Goal: Task Accomplishment & Management: Complete application form

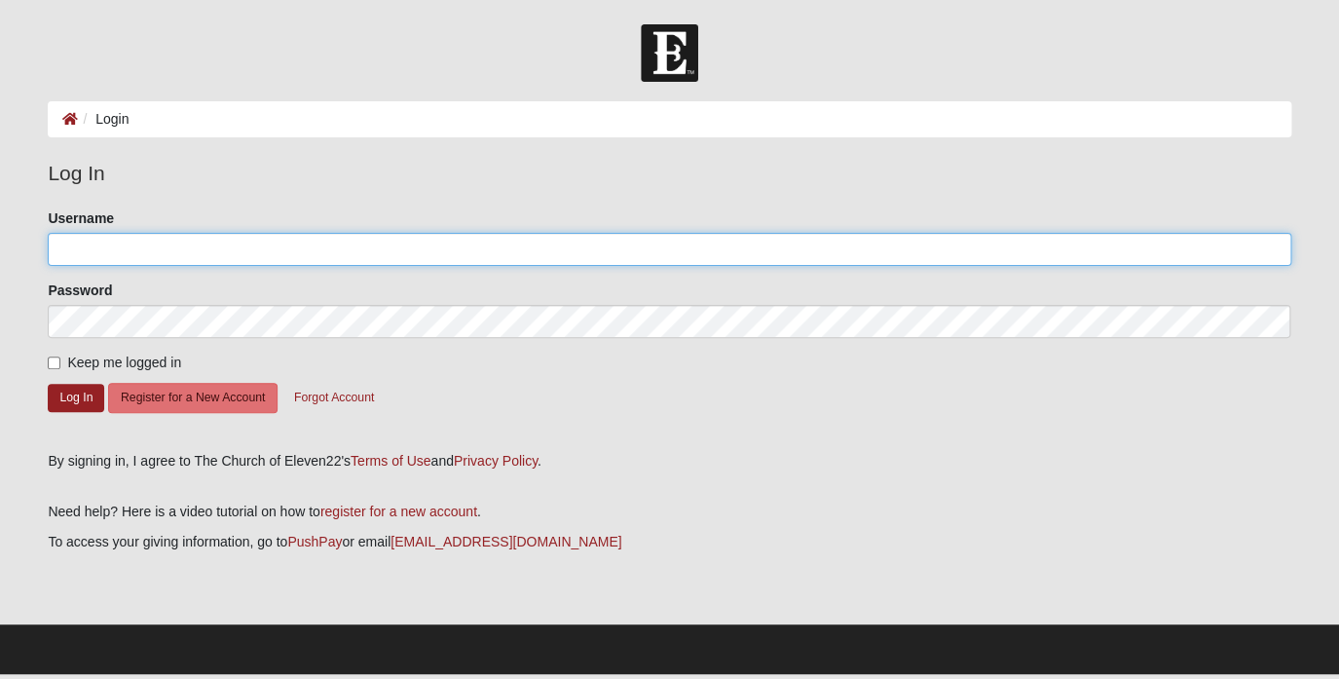
click at [264, 259] on input "Username" at bounding box center [669, 249] width 1242 height 33
type input "[PERSON_NAME]"
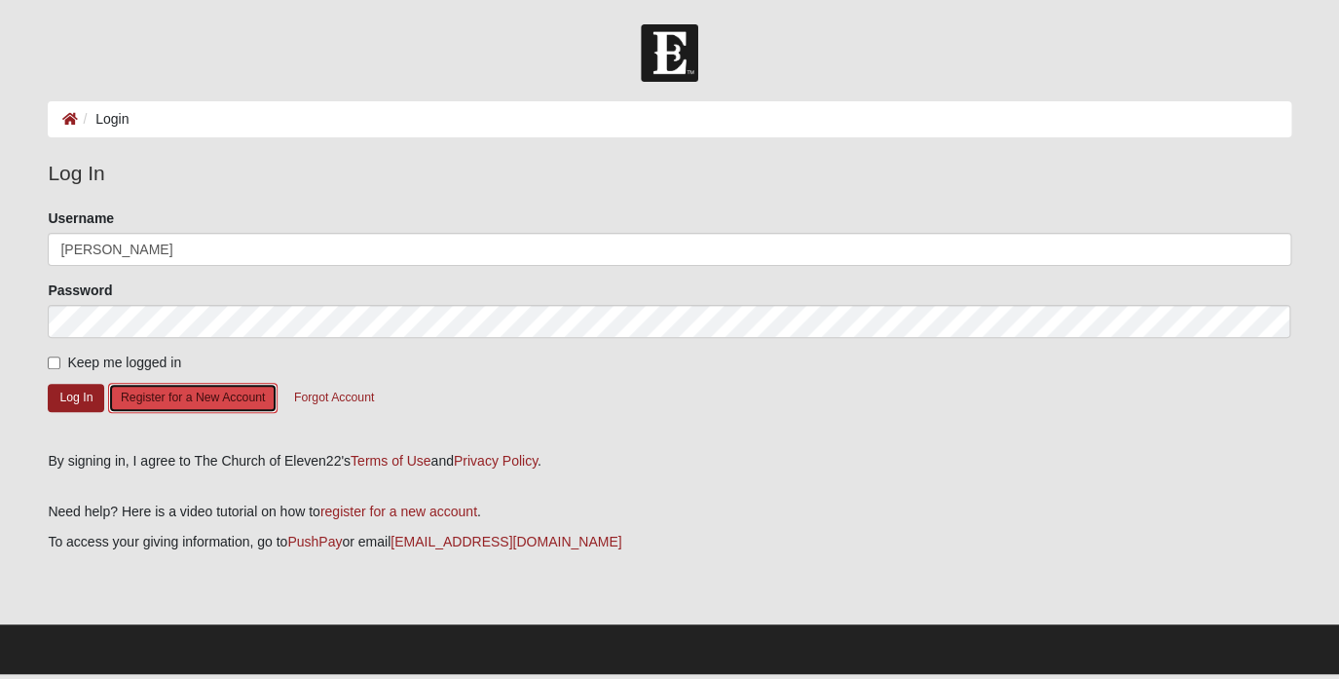
click at [246, 397] on button "Register for a New Account" at bounding box center [192, 398] width 169 height 30
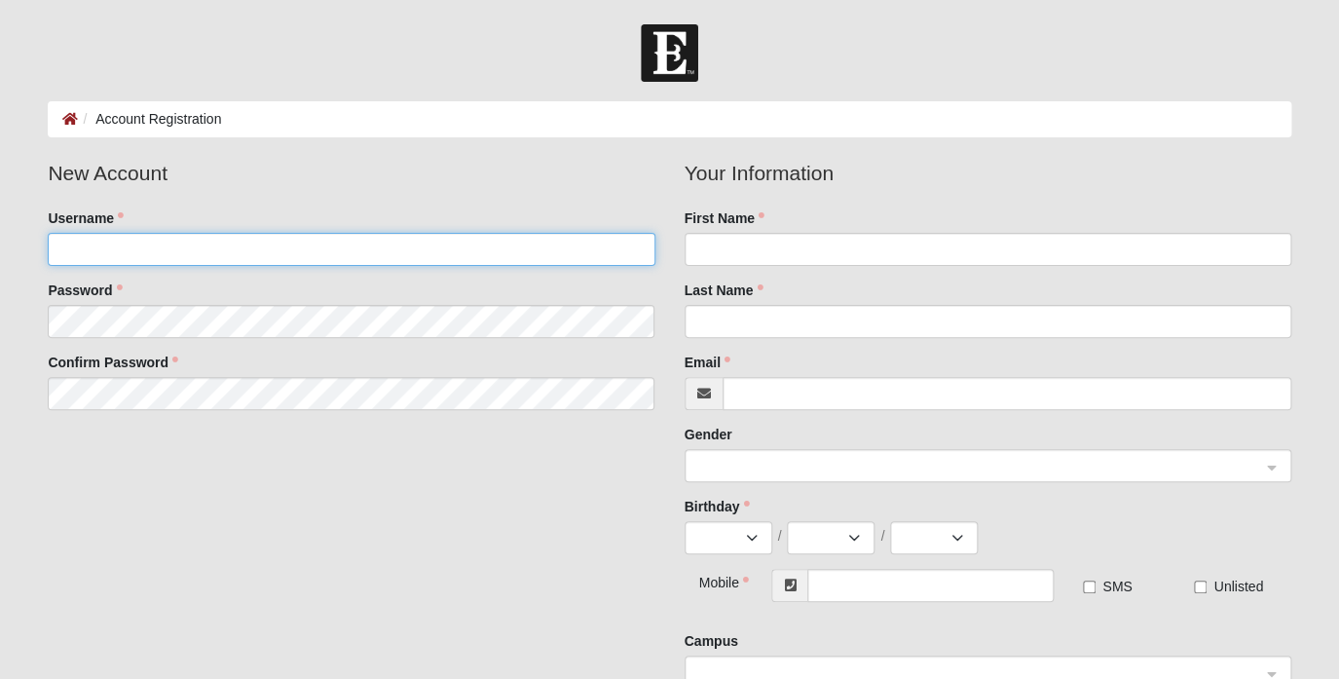
click at [227, 258] on input "Username" at bounding box center [351, 249] width 607 height 33
type input "o"
type input "[PERSON_NAME]"
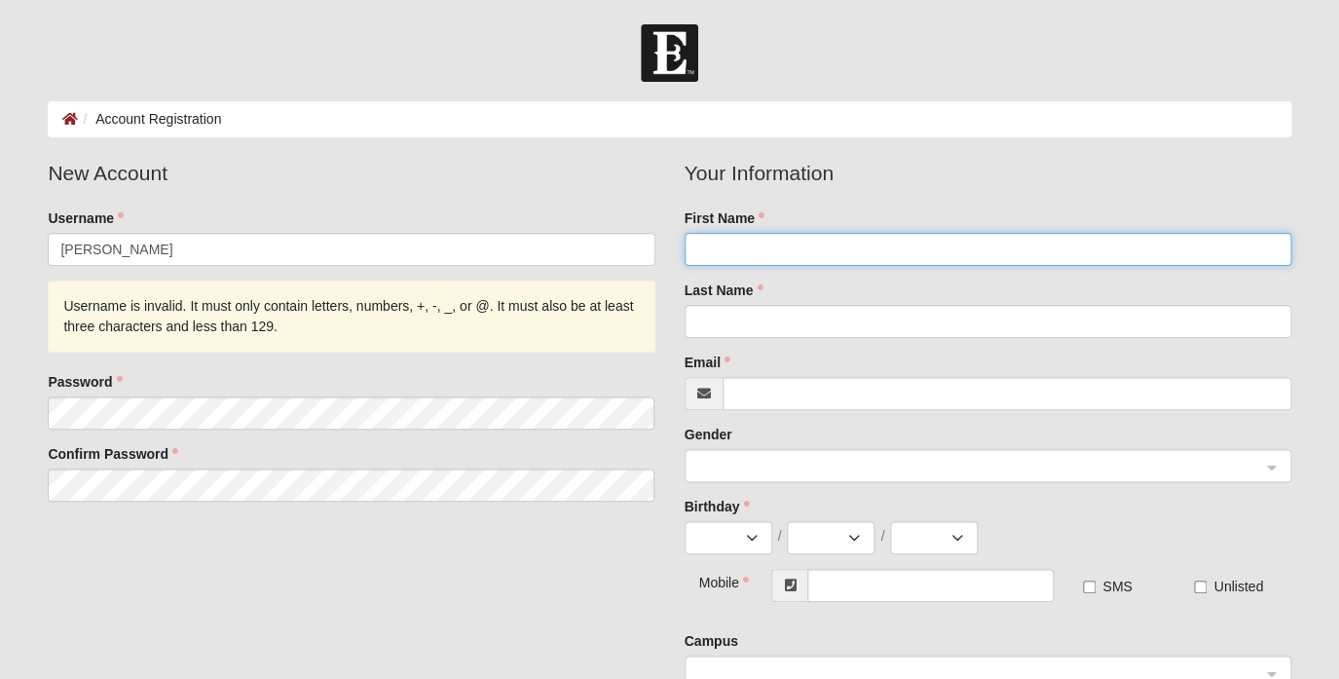
click at [718, 248] on input "First Name" at bounding box center [987, 249] width 607 height 33
type input "[PERSON_NAME]"
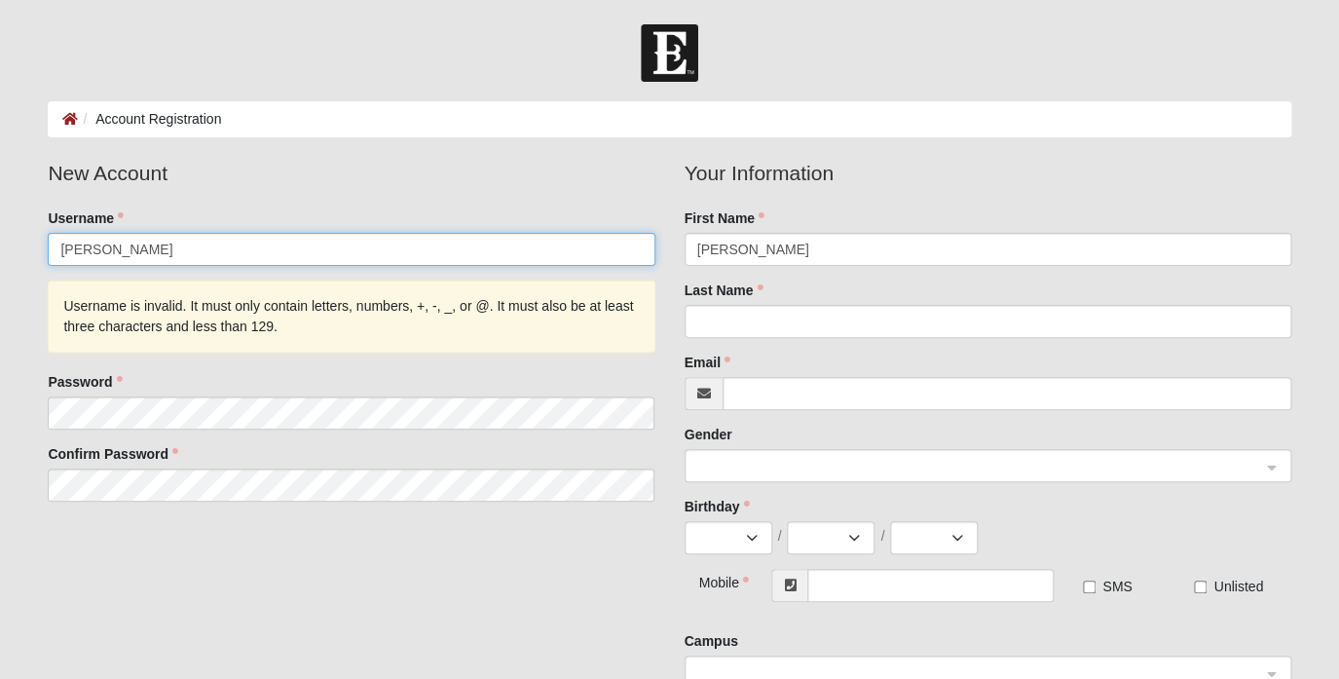
click at [96, 246] on input "[PERSON_NAME]" at bounding box center [351, 249] width 607 height 33
type input "PeterB"
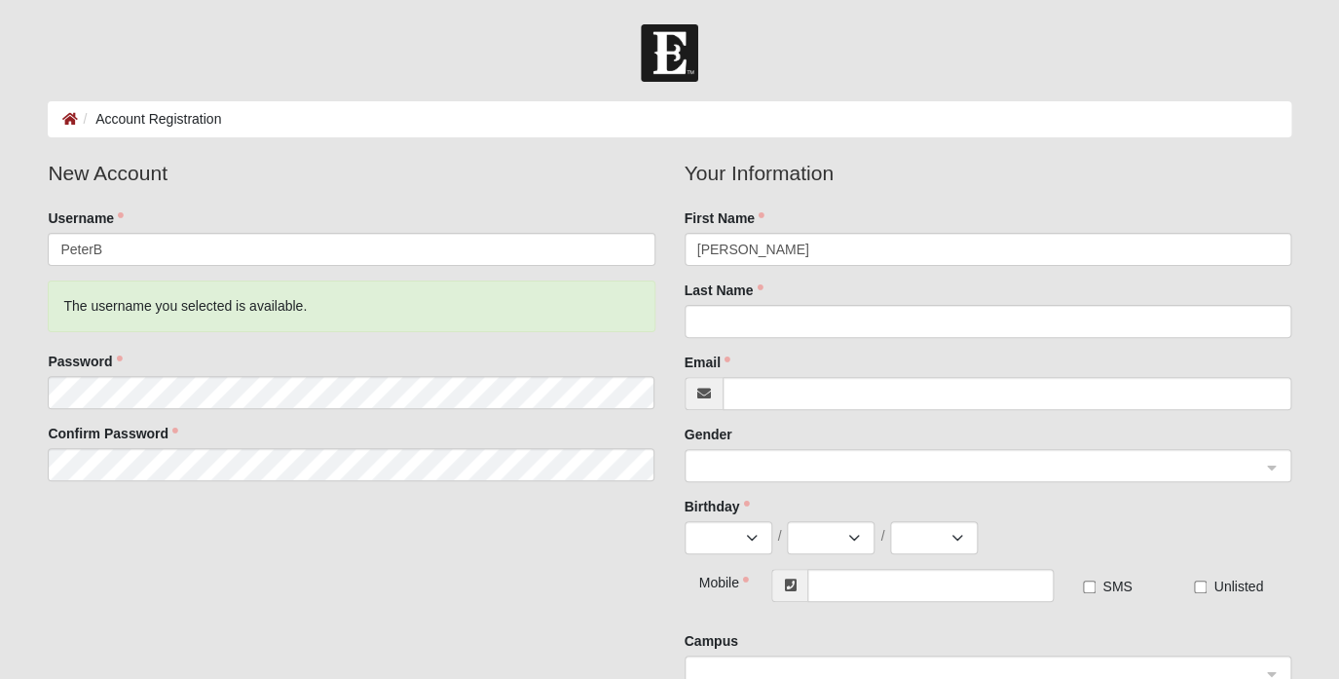
click at [124, 529] on div "New Account Username [PERSON_NAME] The username you selected is available. Pass…" at bounding box center [669, 430] width 1272 height 545
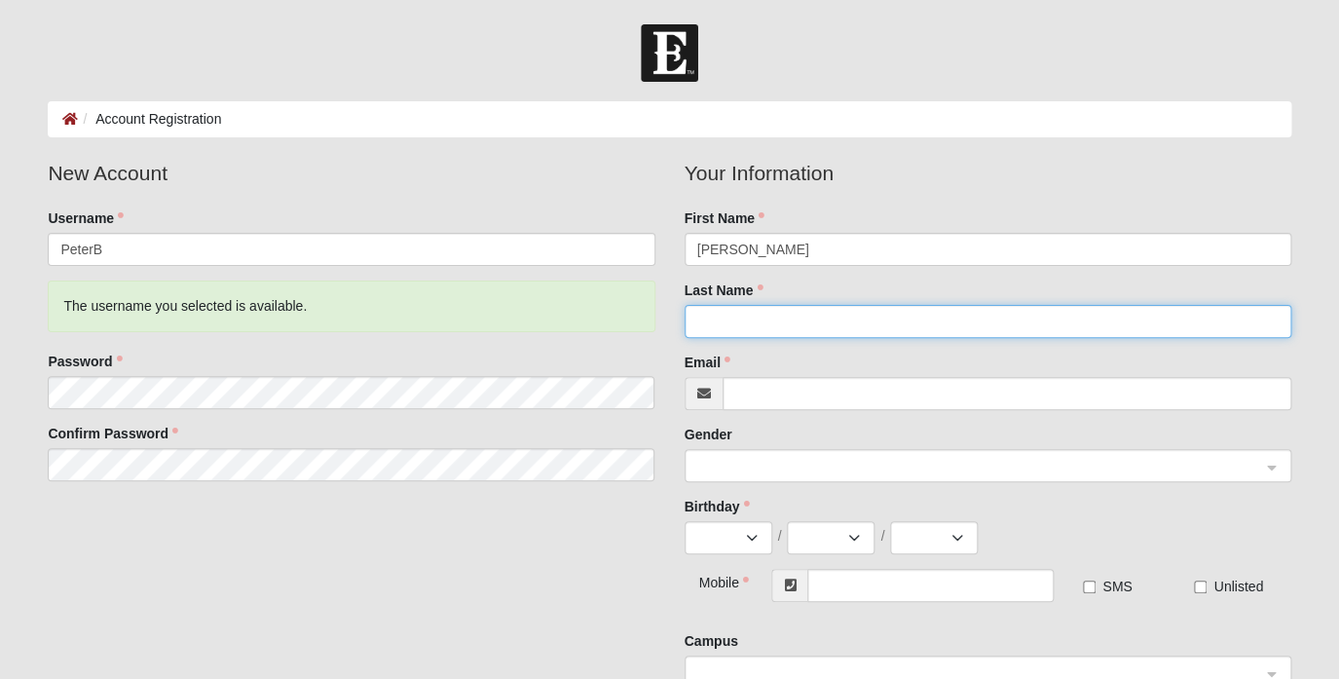
click at [713, 316] on input "Last Name" at bounding box center [987, 321] width 607 height 33
type input "Brandis"
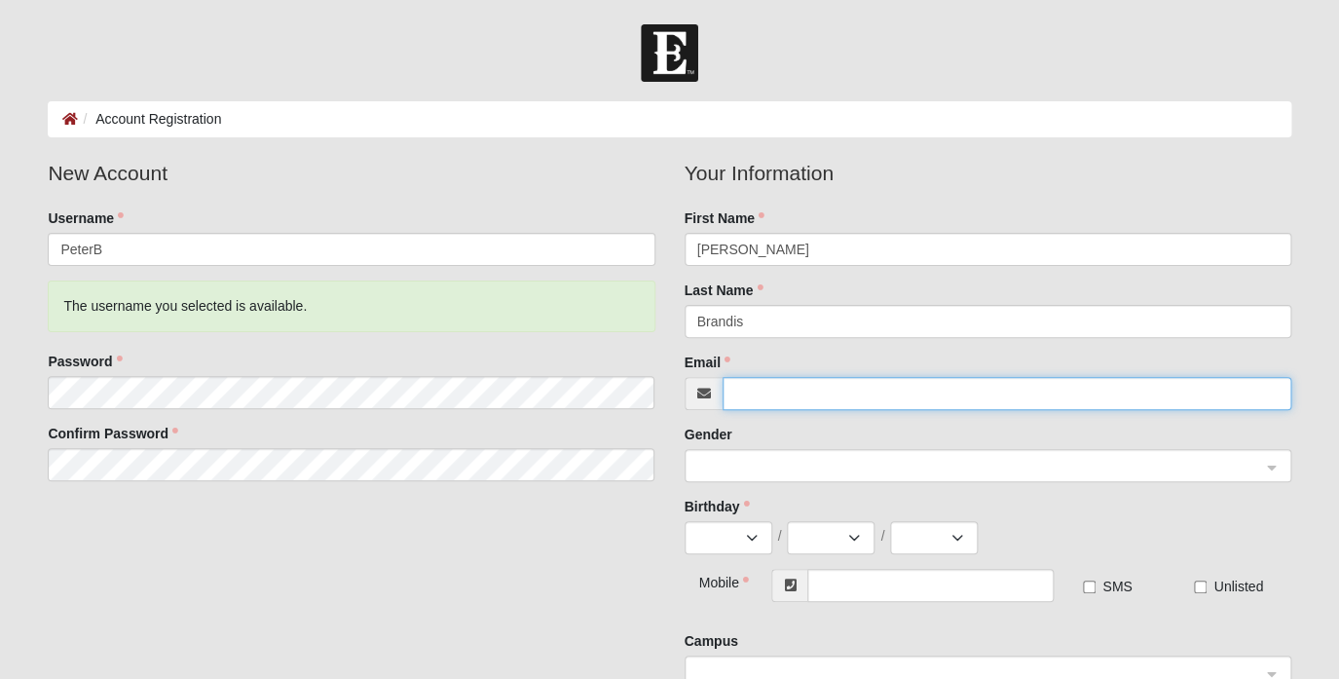
click at [745, 401] on input "Email" at bounding box center [1006, 393] width 569 height 33
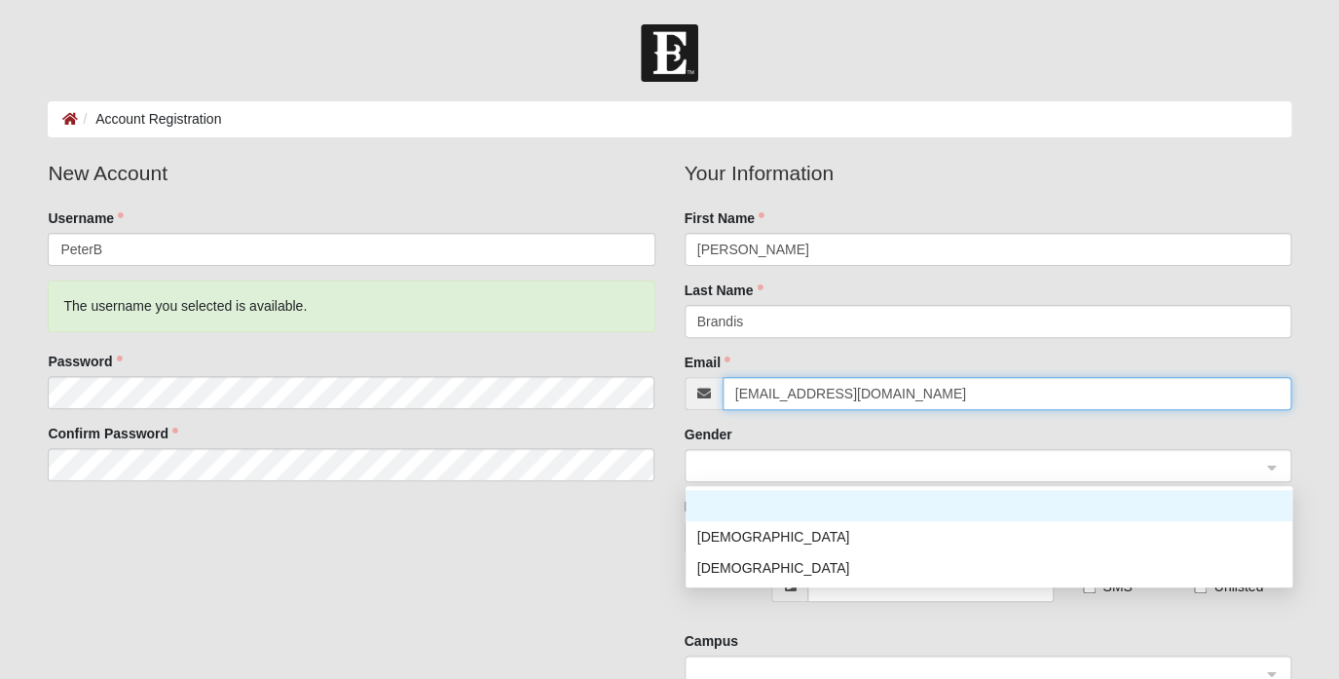
click at [1274, 461] on div at bounding box center [987, 466] width 605 height 33
type input "[EMAIL_ADDRESS][DOMAIN_NAME]"
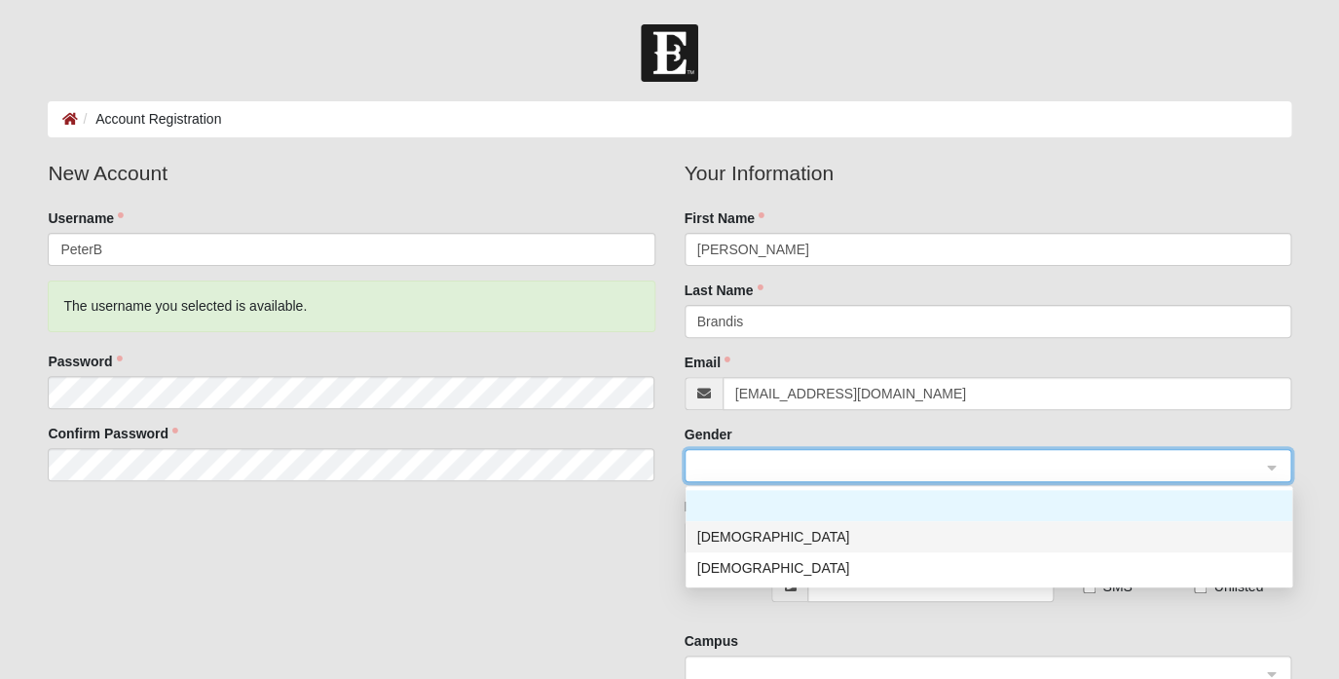
click at [1193, 536] on div "[DEMOGRAPHIC_DATA]" at bounding box center [988, 536] width 583 height 21
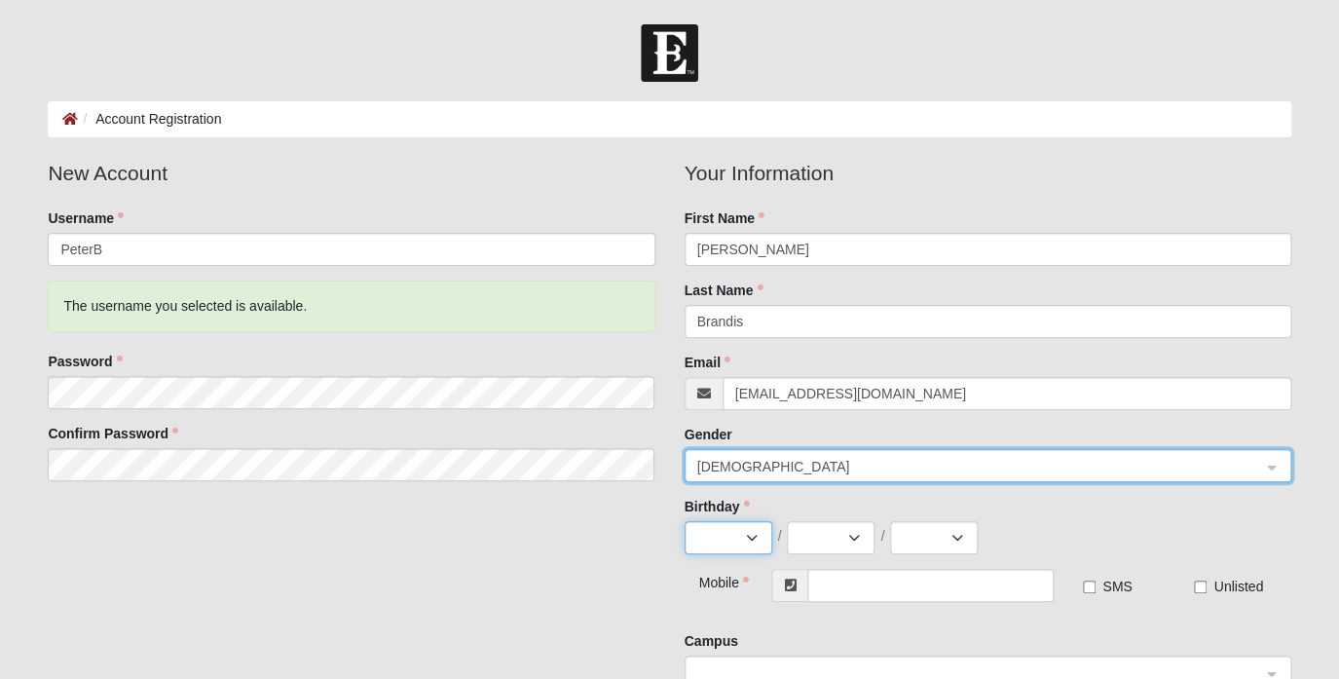
click at [684, 521] on select "Jan Feb Mar Apr May Jun [DATE] Aug Sep Oct Nov Dec" at bounding box center [728, 537] width 88 height 33
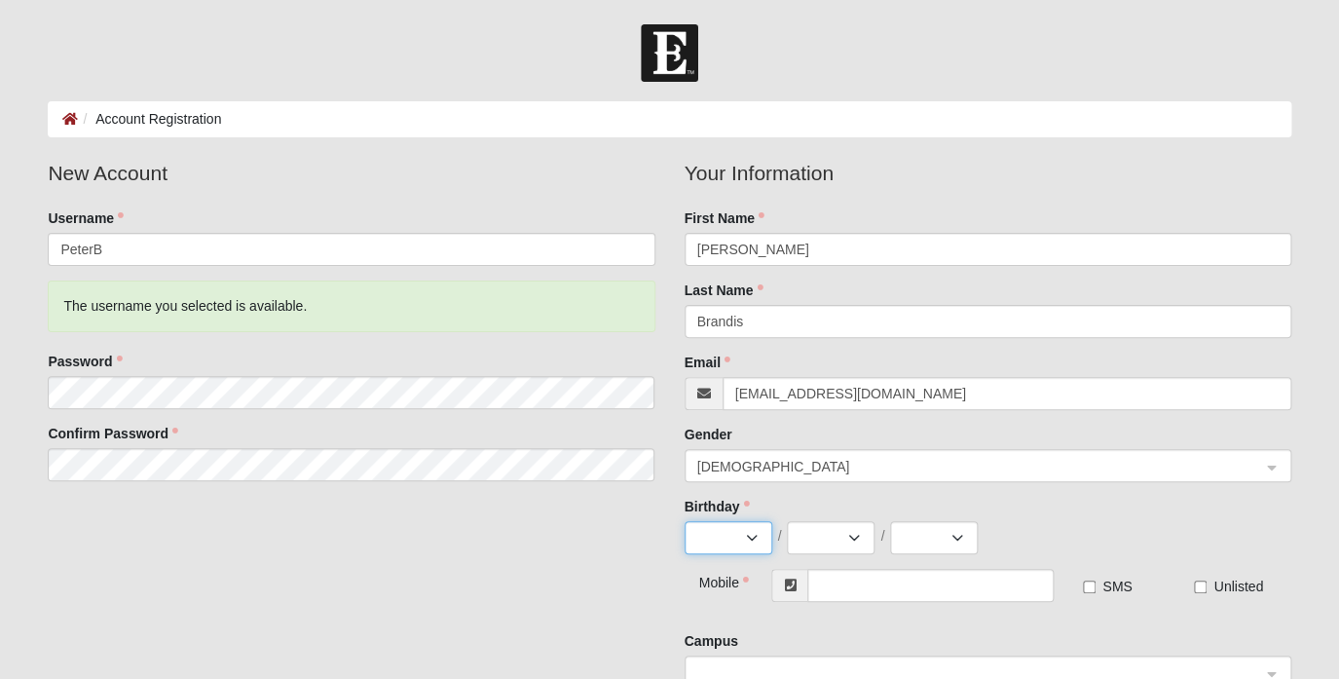
select select "2"
click option "Feb" at bounding box center [0, 0] width 0 height 0
click at [787, 521] on select "1 2 3 4 5 6 7 8 9 10 11 12 13 14 15 16 17 18 19 20 21 22 23 24 25 26 27 28 29" at bounding box center [831, 537] width 88 height 33
select select "13"
click option "13" at bounding box center [0, 0] width 0 height 0
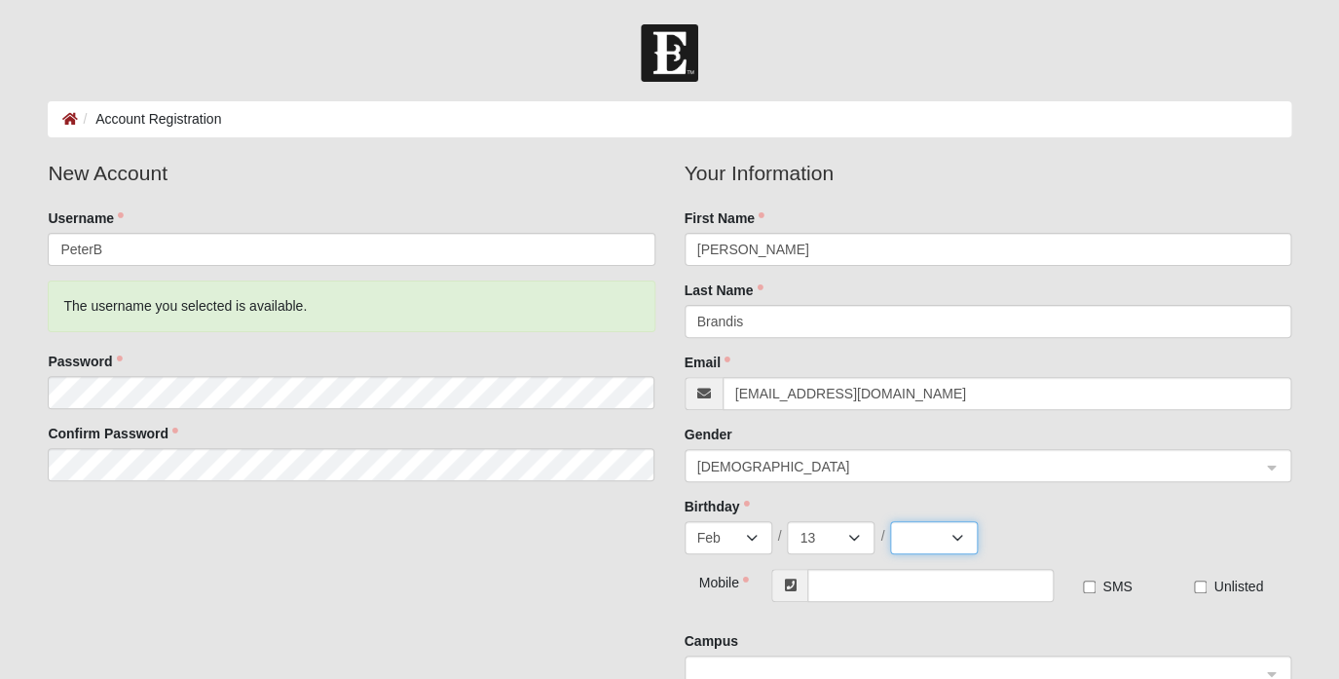
click at [890, 521] on select "2025 2024 2023 2022 2021 2020 2019 2018 2017 2016 2015 2014 2013 2012 2011 2010…" at bounding box center [934, 537] width 88 height 33
select select "1957"
click option "1957" at bounding box center [0, 0] width 0 height 0
click at [983, 585] on input "text" at bounding box center [930, 585] width 246 height 33
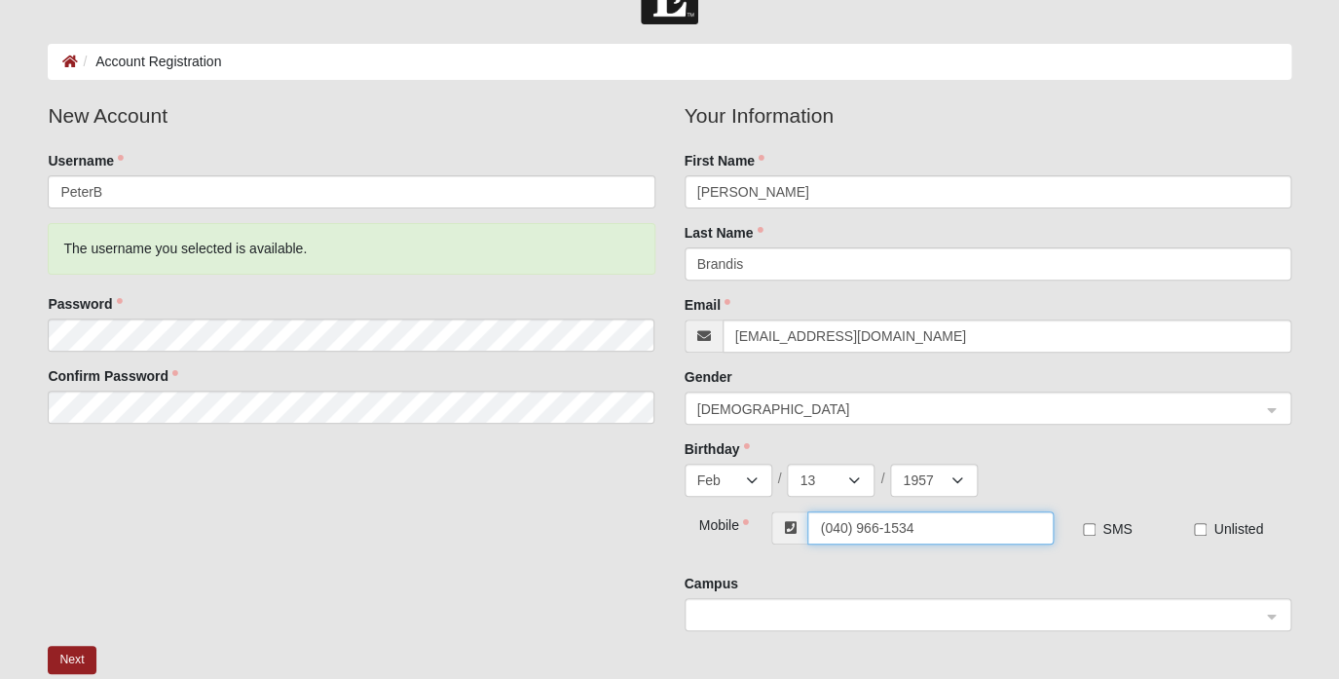
scroll to position [63, 0]
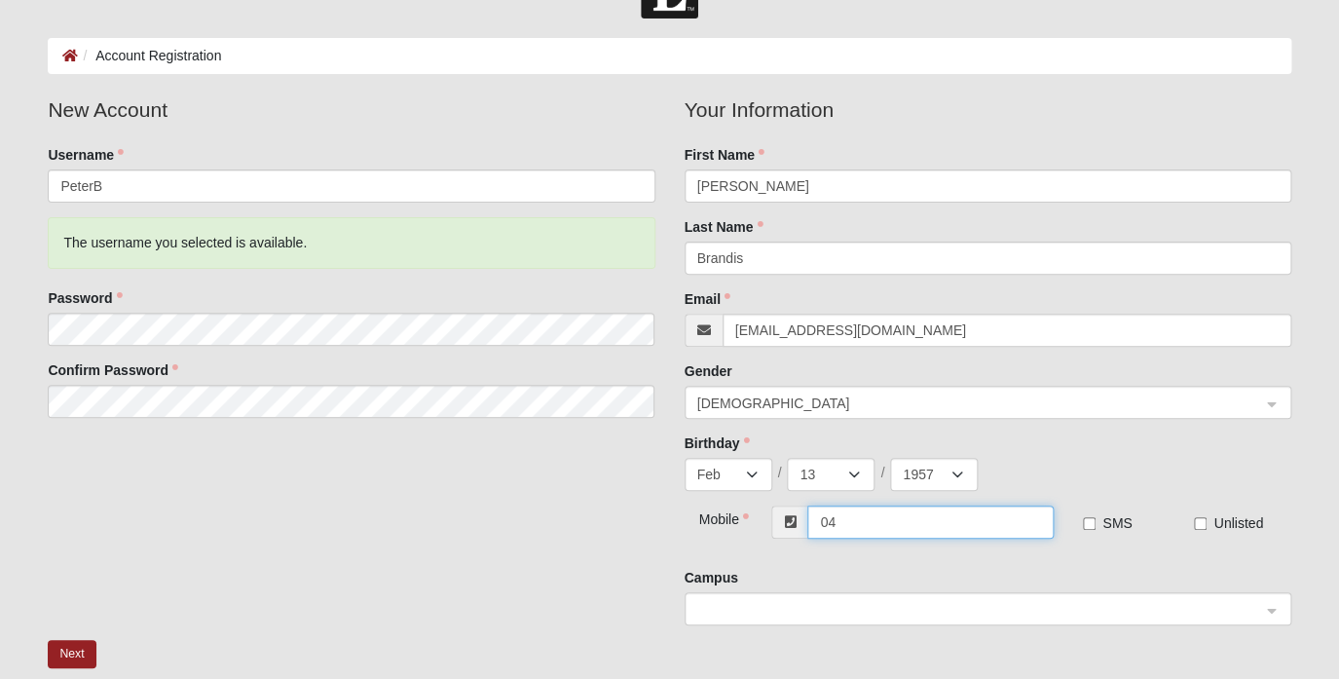
type input "0"
click at [832, 523] on input "60409661534" at bounding box center [930, 521] width 246 height 33
type input "6"
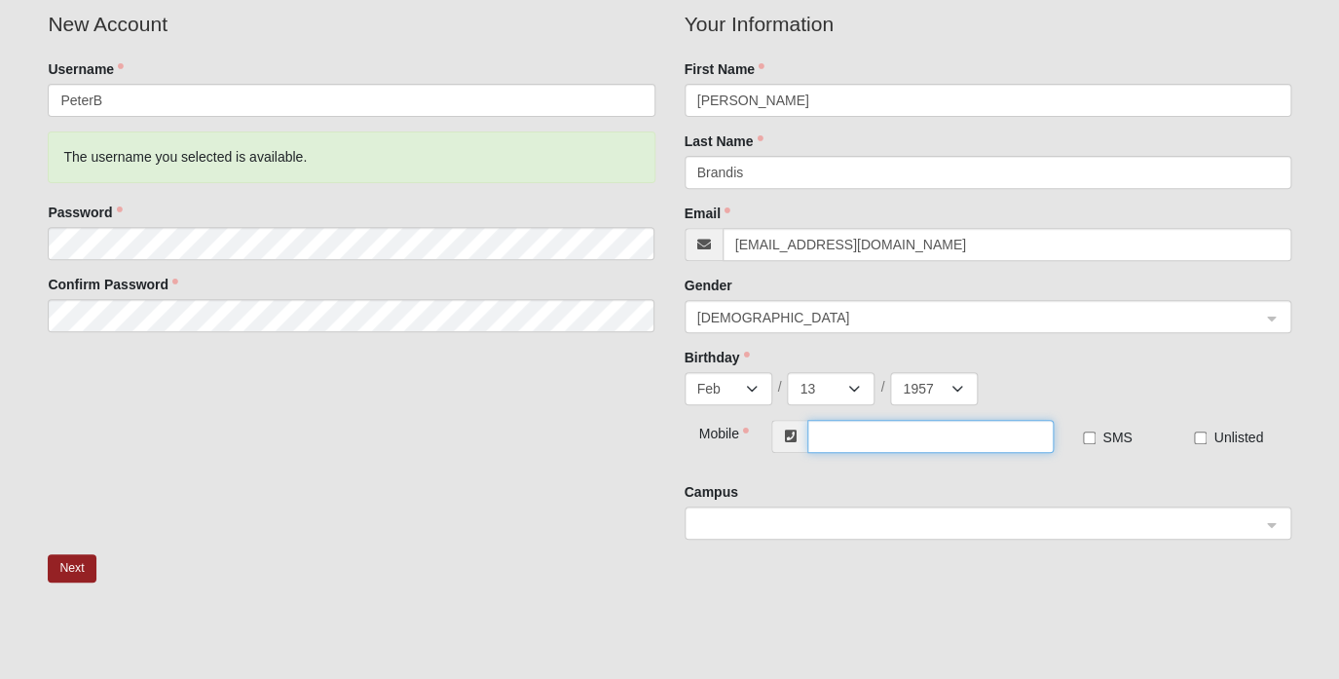
scroll to position [154, 0]
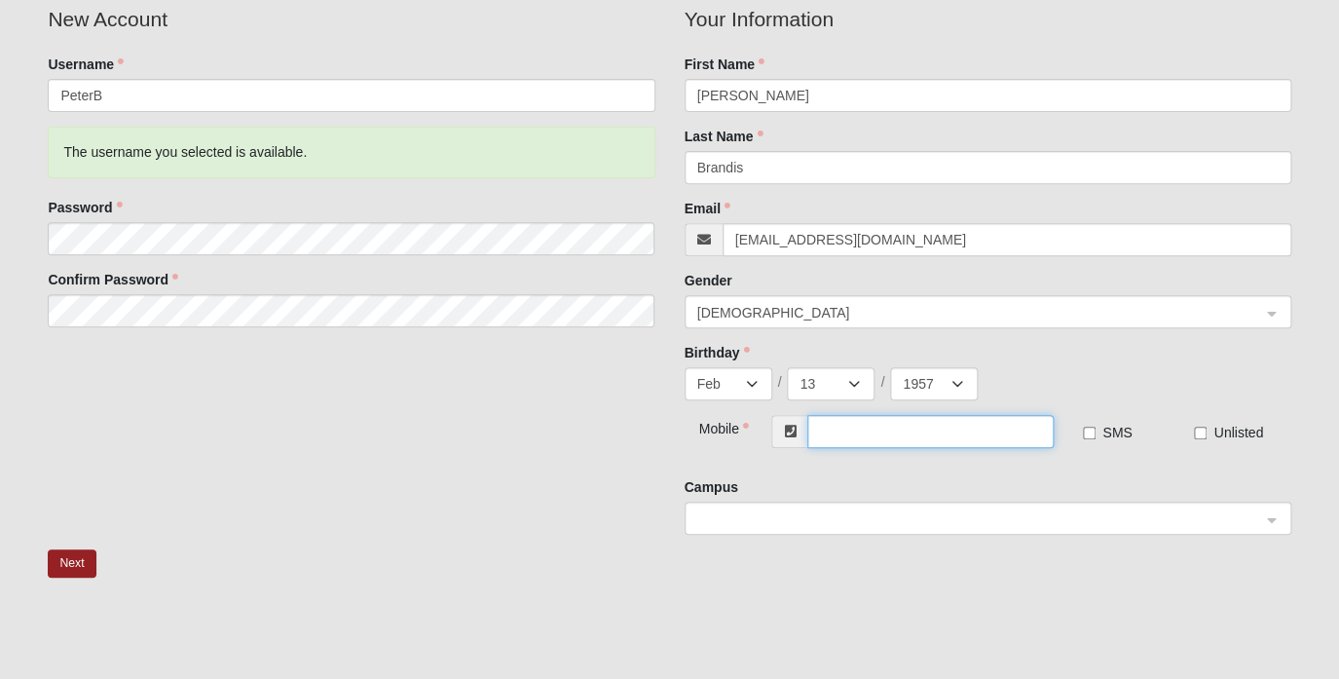
click at [1271, 527] on div at bounding box center [987, 518] width 605 height 33
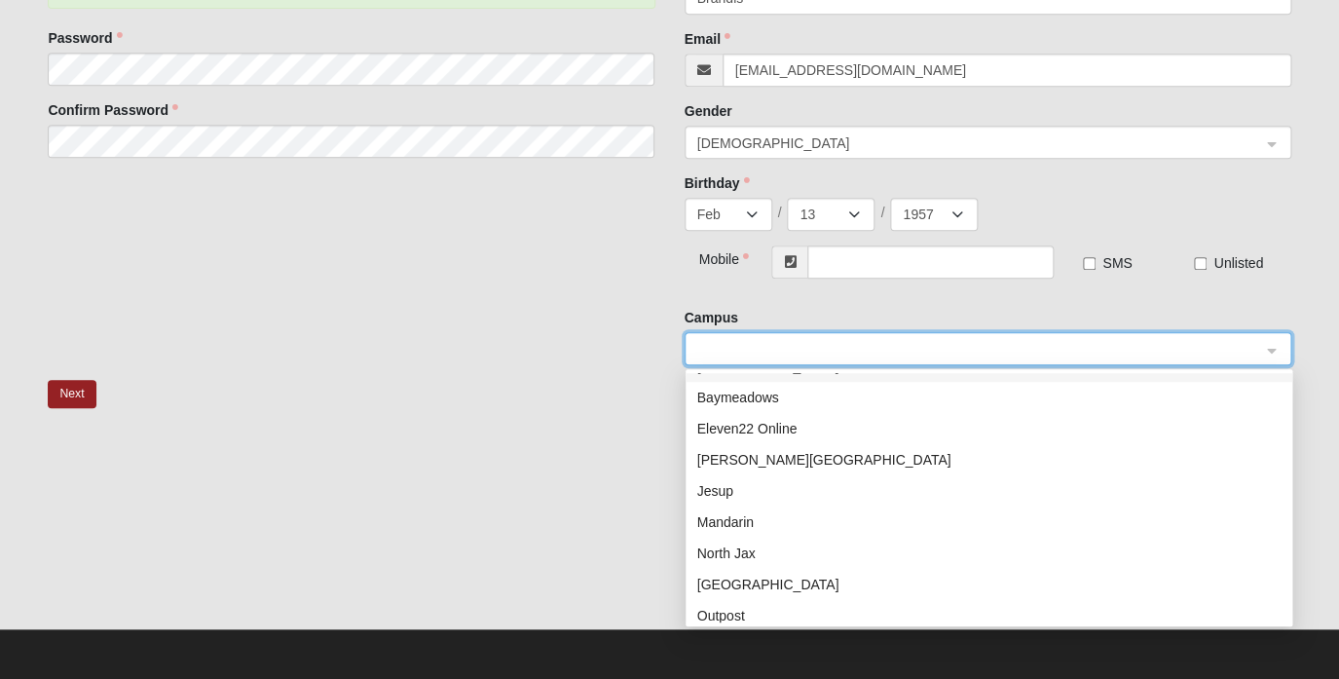
scroll to position [28, 0]
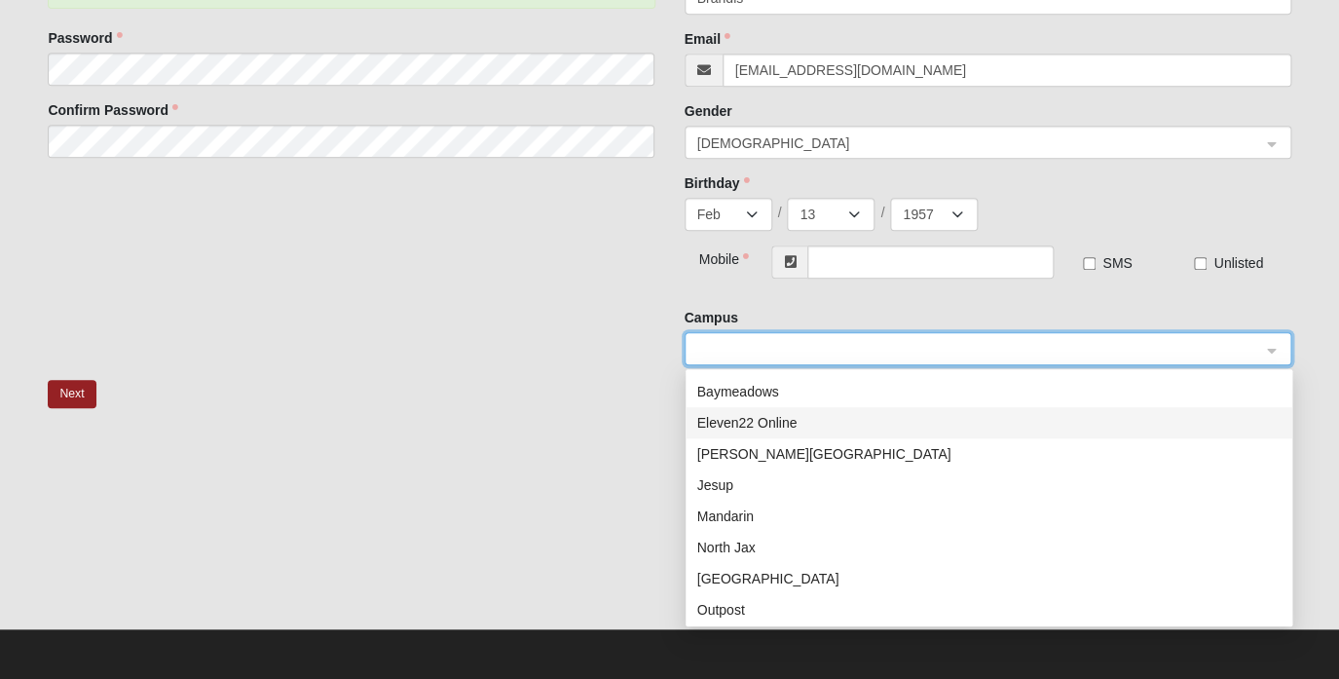
click at [1026, 421] on div "Eleven22 Online" at bounding box center [988, 422] width 583 height 21
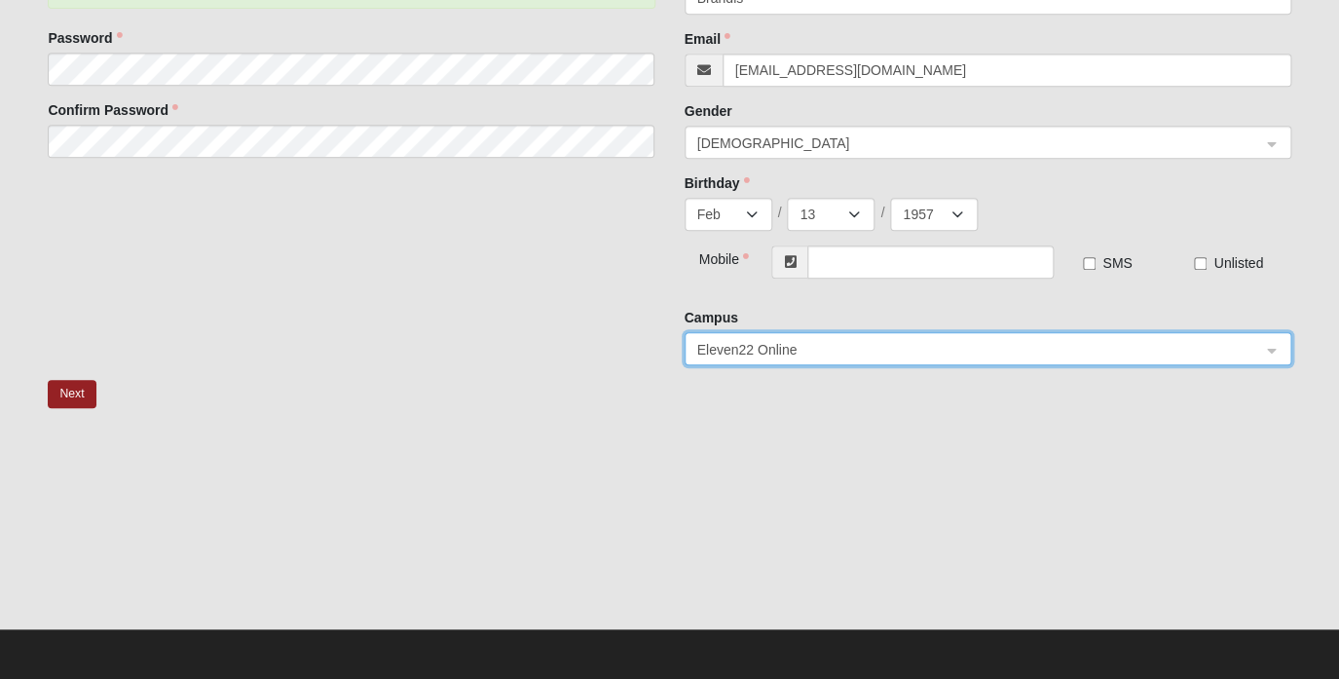
scroll to position [0, 0]
click at [82, 398] on button "Next" at bounding box center [72, 394] width 48 height 28
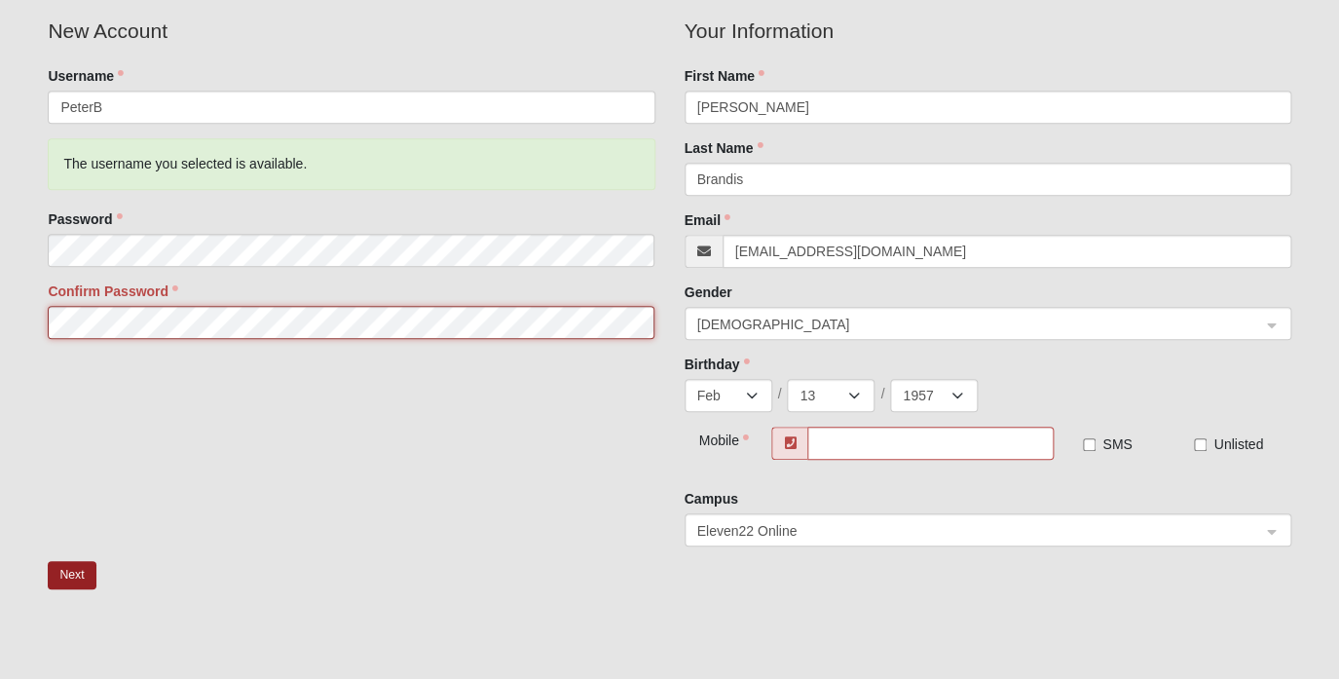
scroll to position [465, 0]
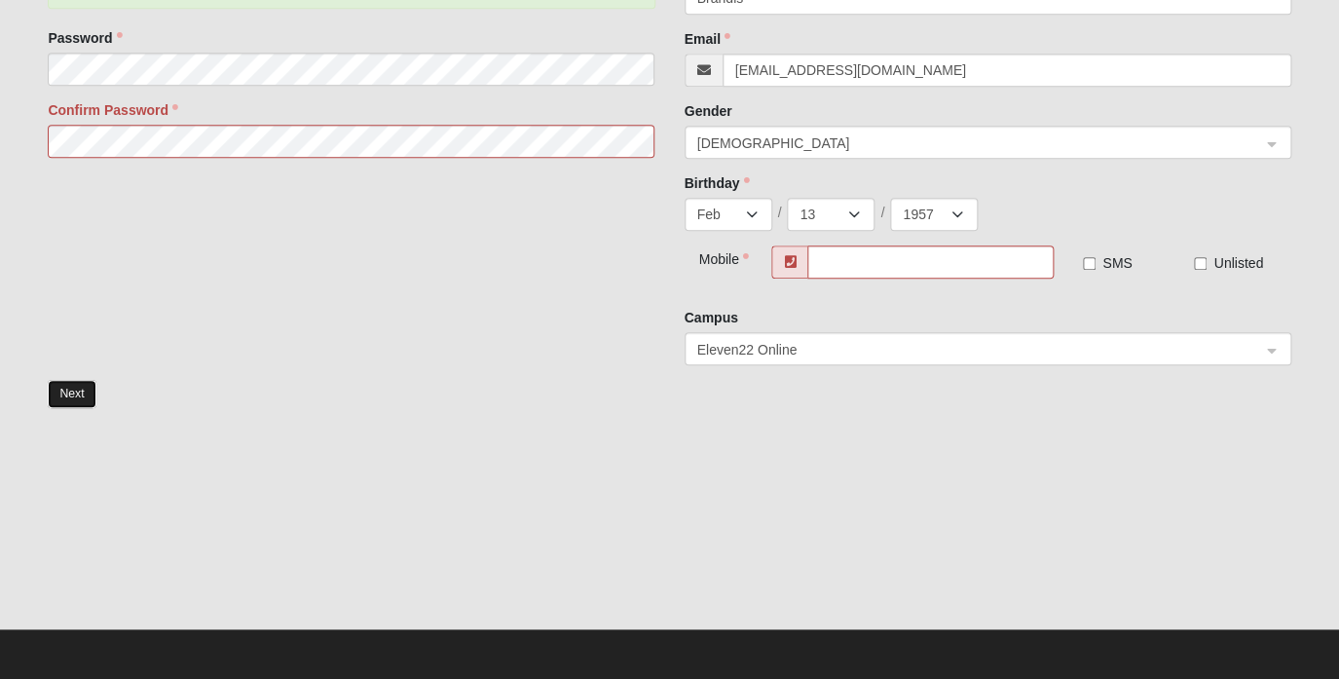
click at [68, 392] on button "Next" at bounding box center [72, 394] width 48 height 28
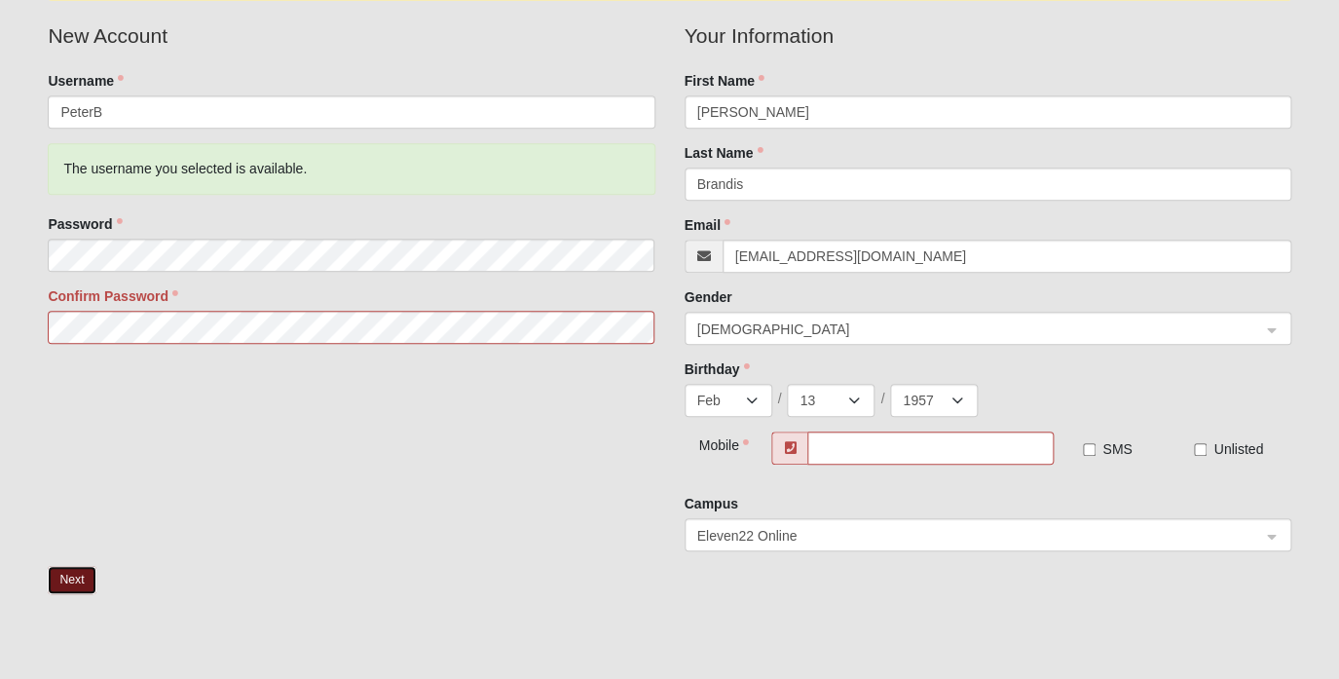
scroll to position [0, 0]
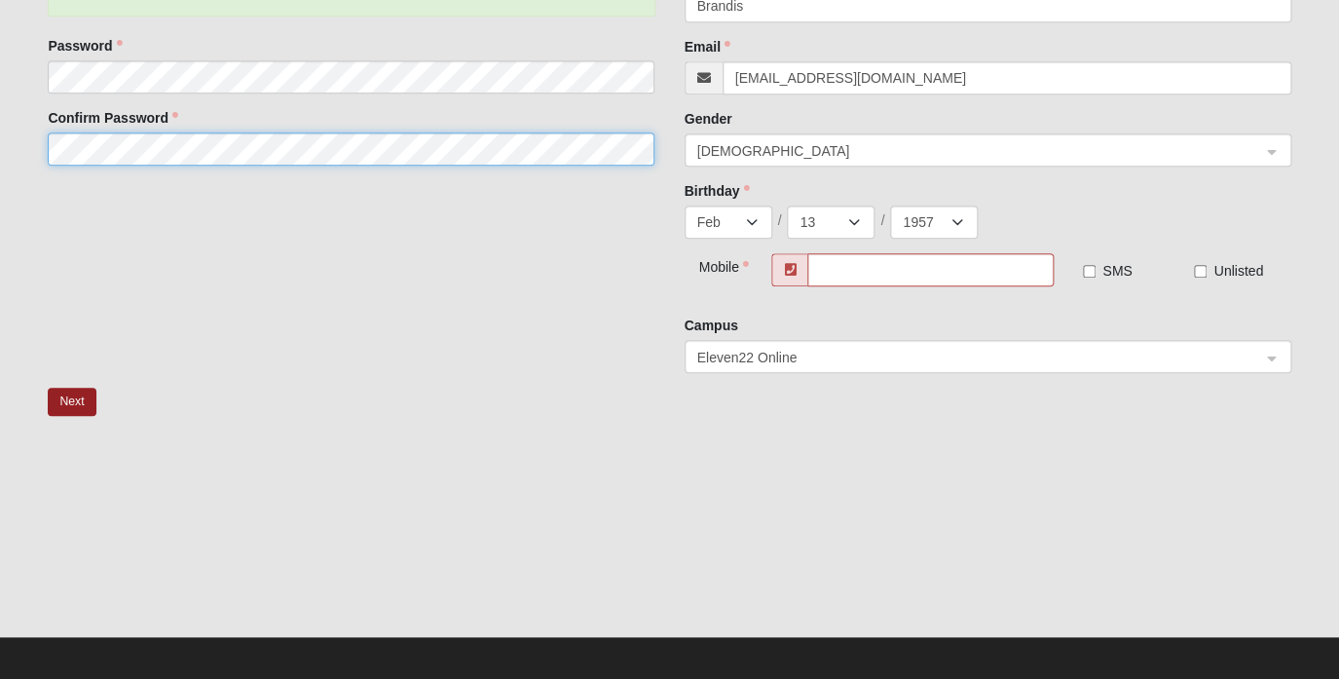
scroll to position [422, 0]
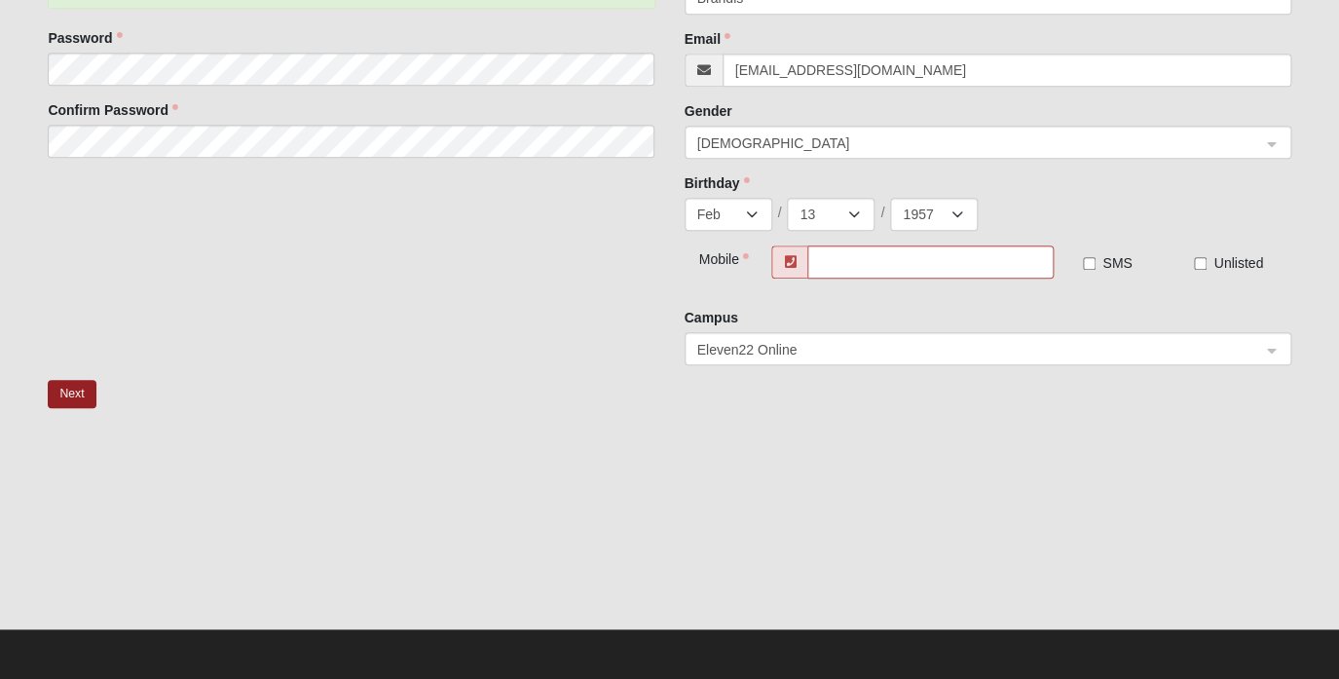
click at [796, 270] on span at bounding box center [789, 261] width 36 height 33
click at [823, 262] on input "text" at bounding box center [930, 261] width 246 height 33
click at [843, 262] on input "text" at bounding box center [930, 261] width 246 height 33
type input "610409661534"
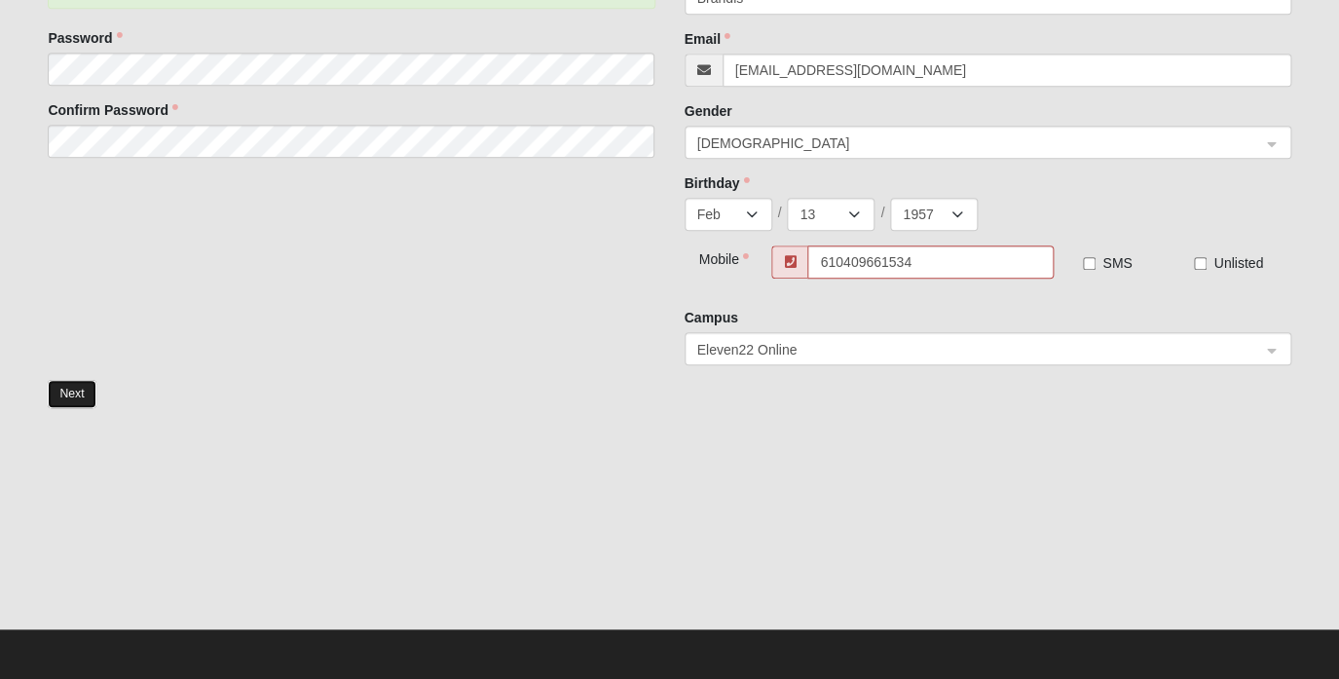
click at [81, 395] on button "Next" at bounding box center [72, 394] width 48 height 28
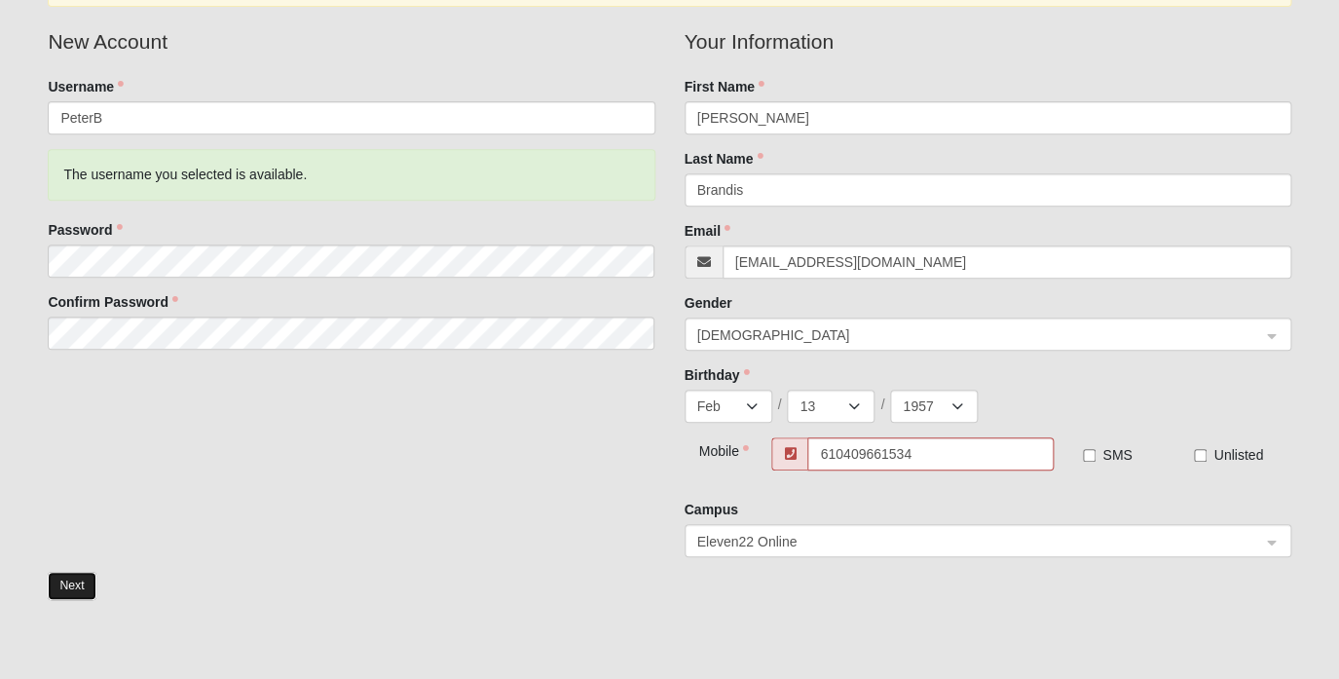
scroll to position [232, 0]
